Goal: Find specific page/section: Find specific page/section

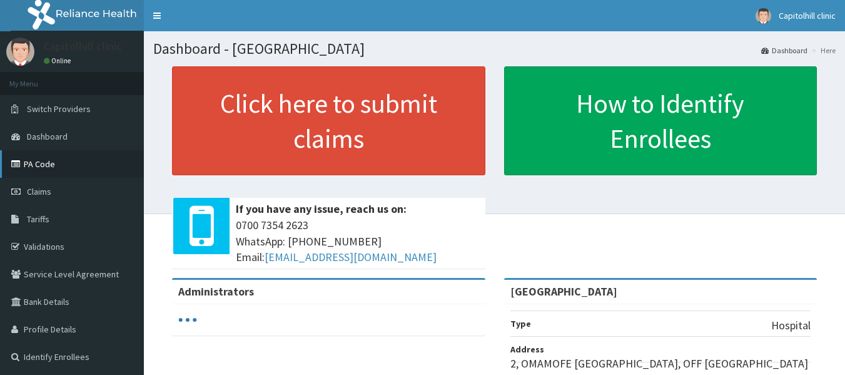
click at [48, 168] on link "PA Code" at bounding box center [72, 164] width 144 height 28
click at [46, 166] on link "PA Code" at bounding box center [72, 164] width 144 height 28
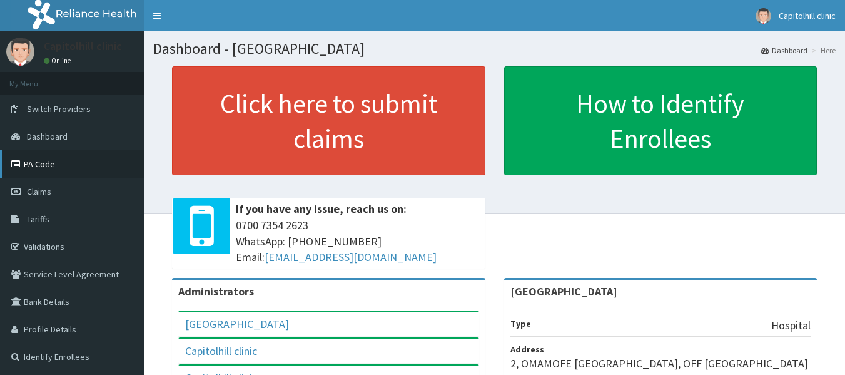
click at [53, 159] on link "PA Code" at bounding box center [72, 164] width 144 height 28
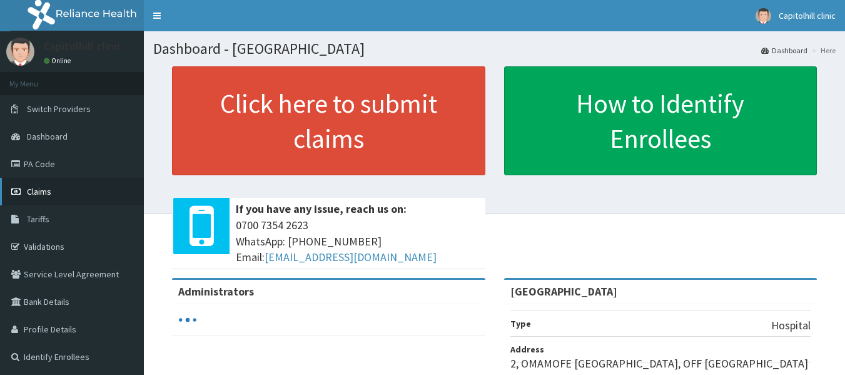
click at [48, 184] on link "Claims" at bounding box center [72, 192] width 144 height 28
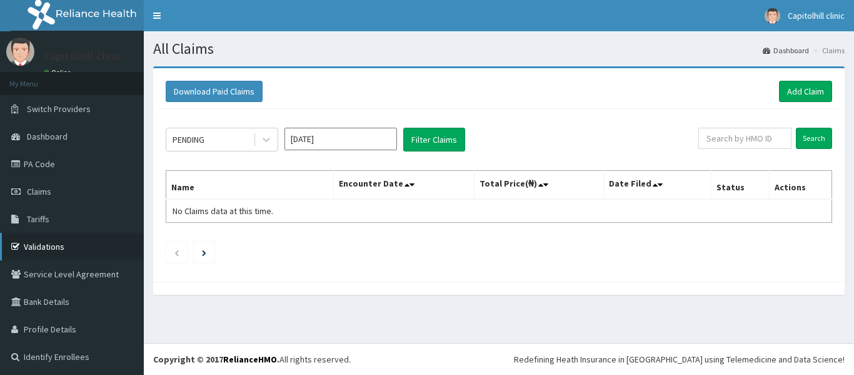
click at [53, 246] on link "Validations" at bounding box center [72, 247] width 144 height 28
